Goal: Answer question/provide support

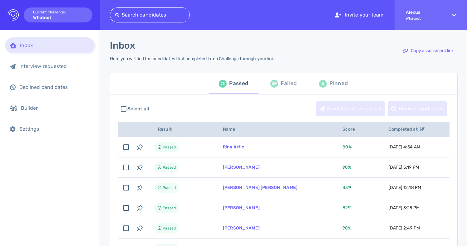
click at [275, 86] on div "139" at bounding box center [274, 84] width 8 height 8
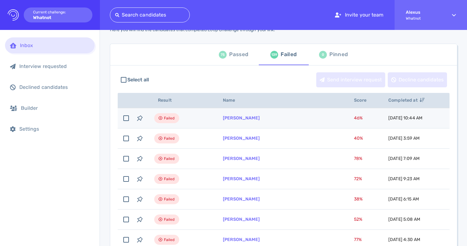
scroll to position [30, 0]
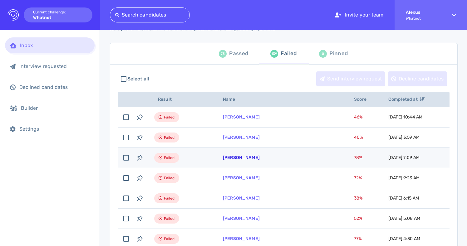
click at [243, 159] on link "[PERSON_NAME]" at bounding box center [241, 157] width 37 height 5
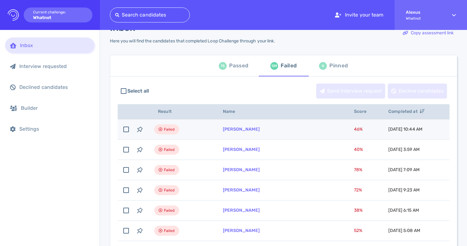
scroll to position [0, 0]
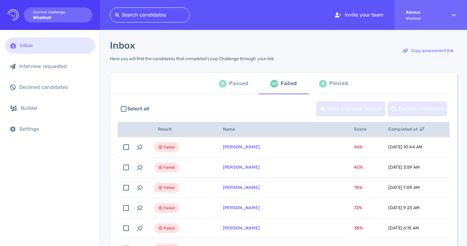
click at [223, 84] on div "75" at bounding box center [223, 84] width 8 height 8
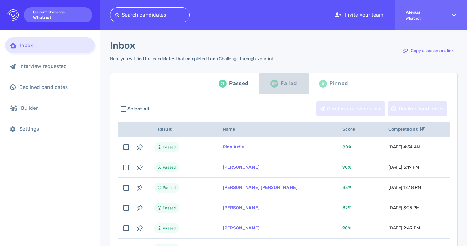
click at [272, 86] on div "139" at bounding box center [274, 84] width 8 height 8
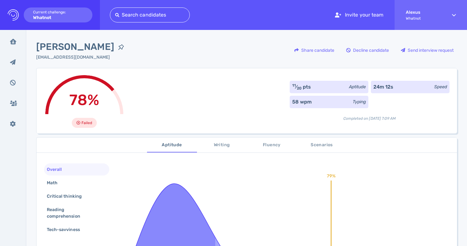
click at [143, 48] on div "[PERSON_NAME] [PERSON_NAME][EMAIL_ADDRESS][DOMAIN_NAME] Share candidate Decline…" at bounding box center [246, 54] width 421 height 28
